Goal: Check status: Check status

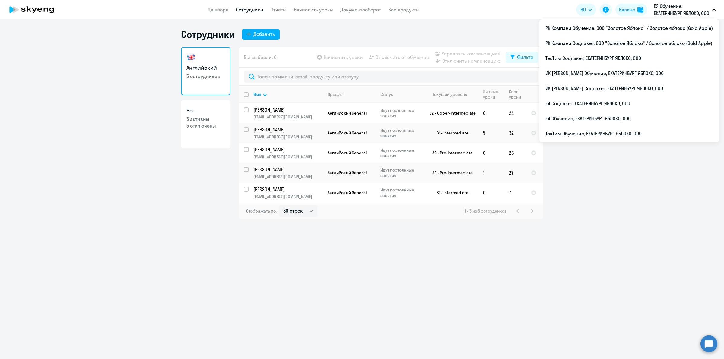
select select "30"
click at [631, 133] on li "ТэкТим Обучение, ЕКАТЕРИНБУРГ ЯБЛОКО, ООО" at bounding box center [628, 133] width 179 height 15
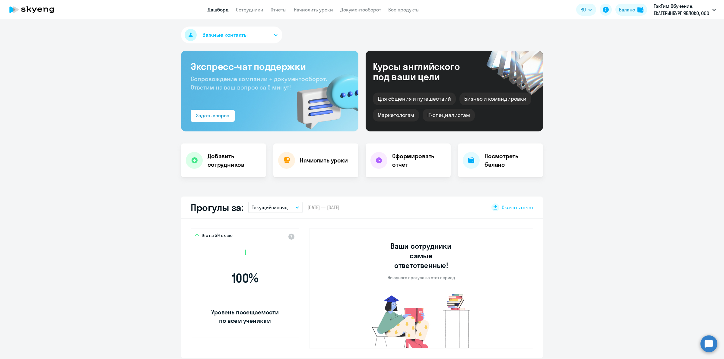
scroll to position [75, 0]
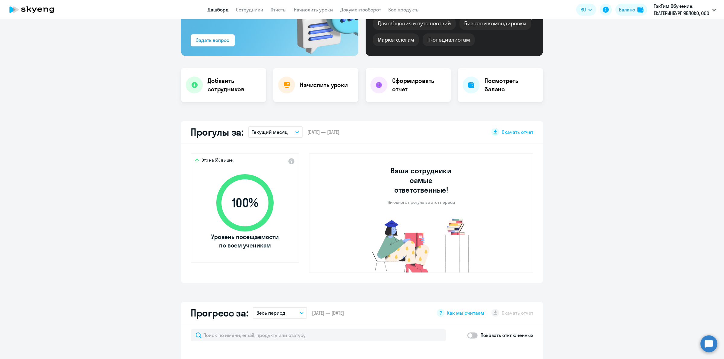
click at [271, 127] on button "Текущий месяц" at bounding box center [275, 131] width 54 height 11
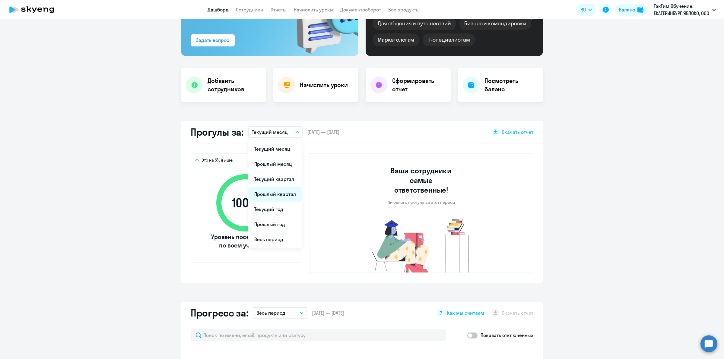
click at [273, 195] on li "Прошлый квартал" at bounding box center [275, 194] width 54 height 15
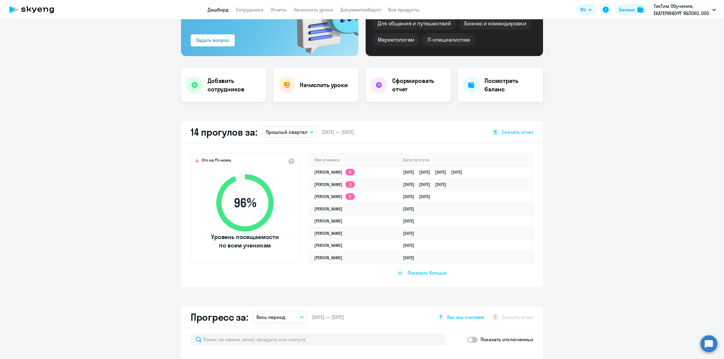
click at [299, 133] on p "Прошлый квартал" at bounding box center [287, 132] width 42 height 7
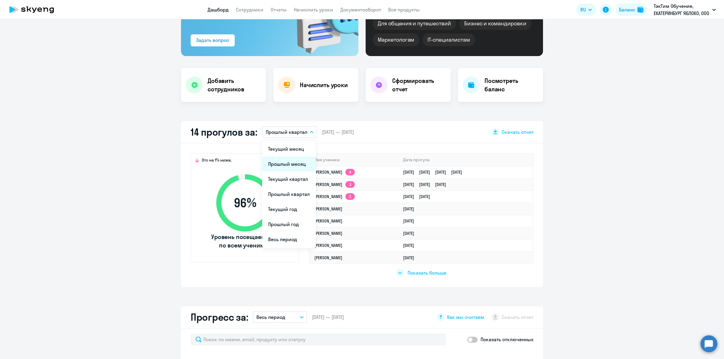
click at [293, 159] on li "Прошлый месяц" at bounding box center [289, 164] width 54 height 15
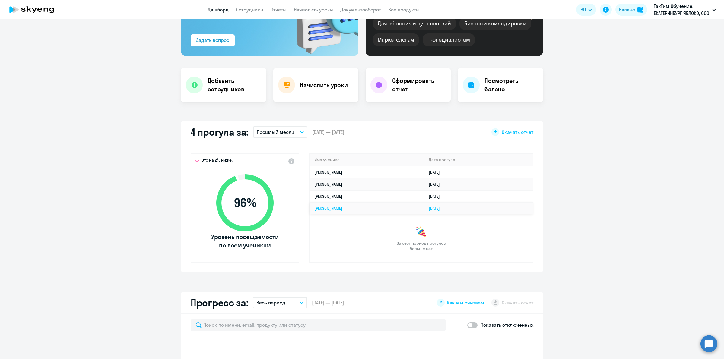
select select "30"
